Goal: Go to known website: Go to known website

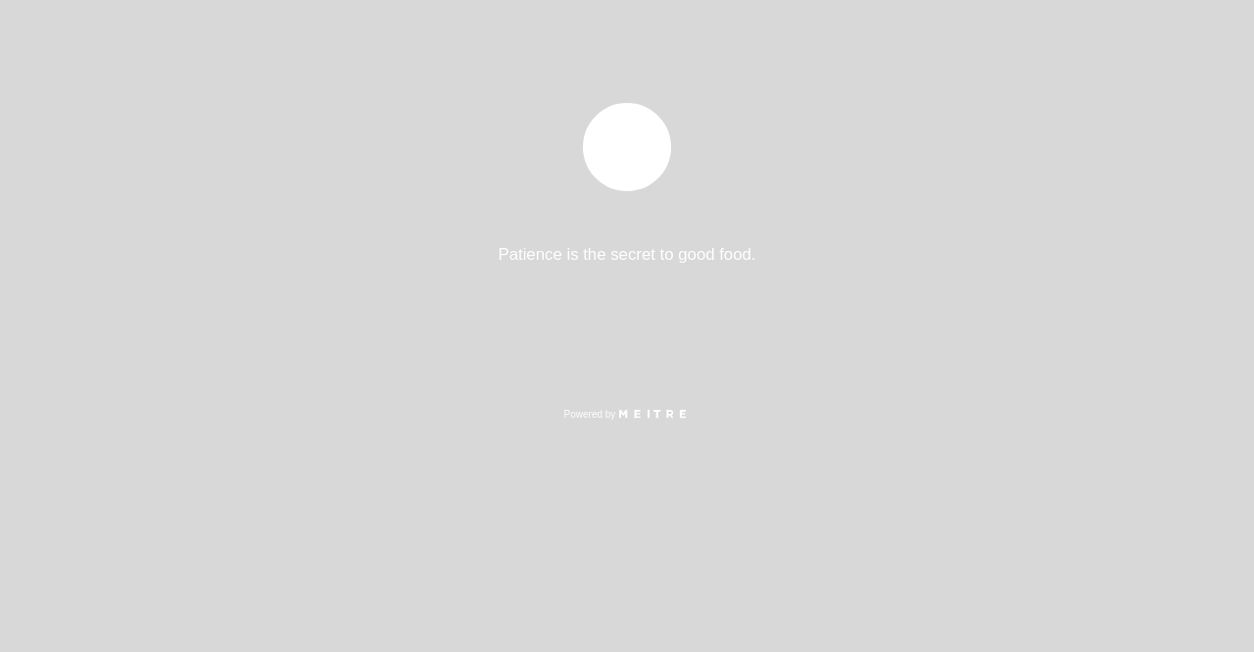
select select "es"
